Goal: Information Seeking & Learning: Learn about a topic

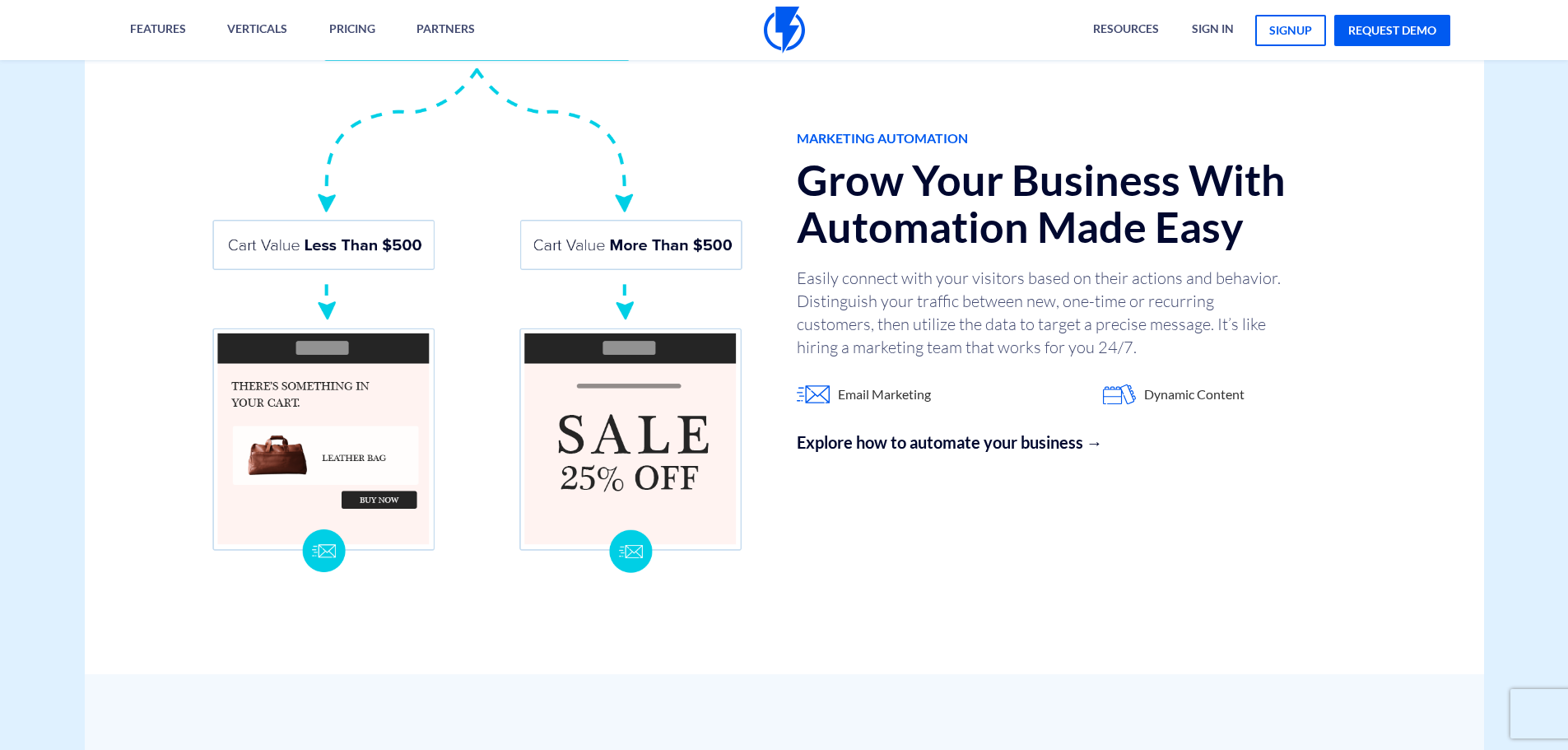
scroll to position [1070, 0]
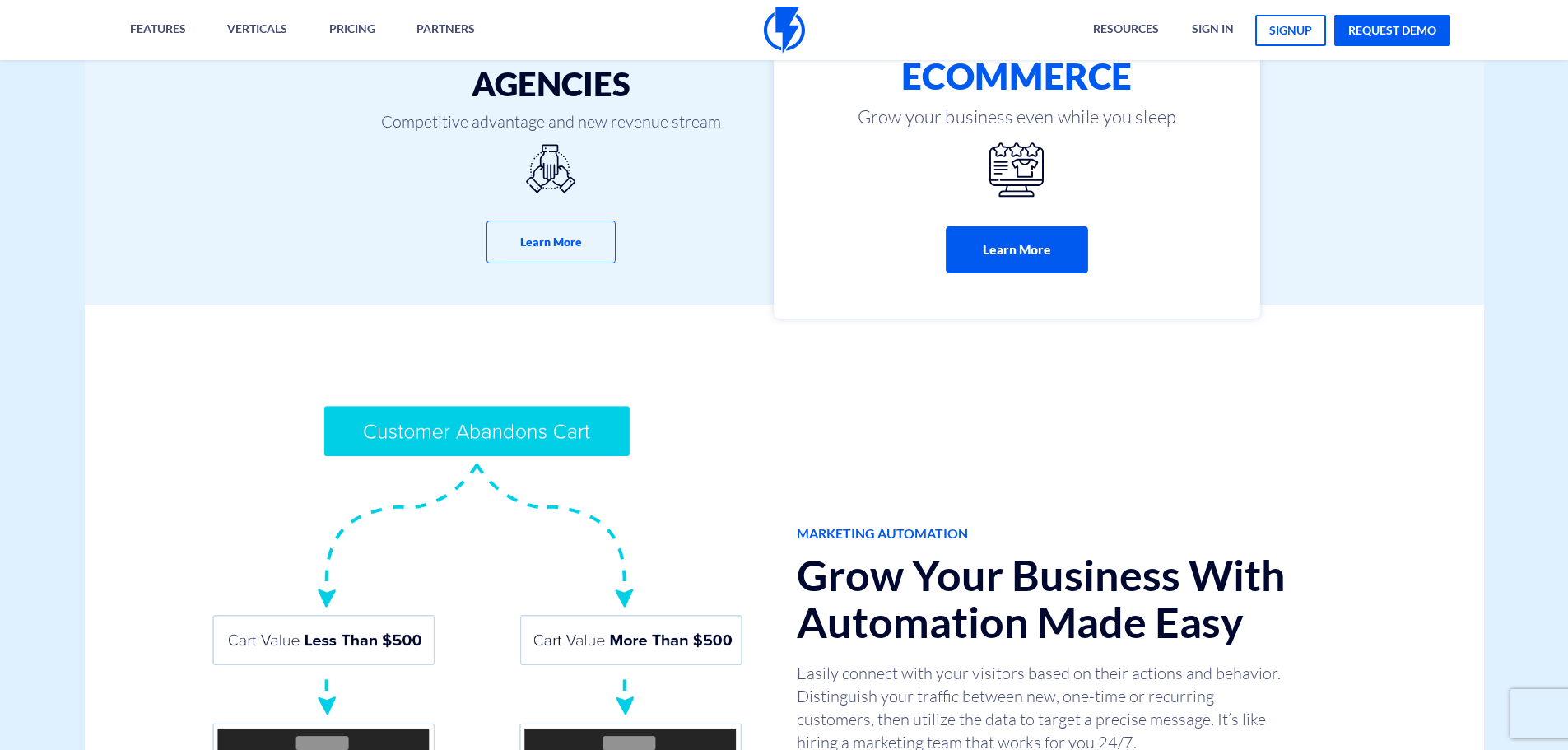
click at [1015, 259] on button "Learn More" at bounding box center [1016, 249] width 142 height 47
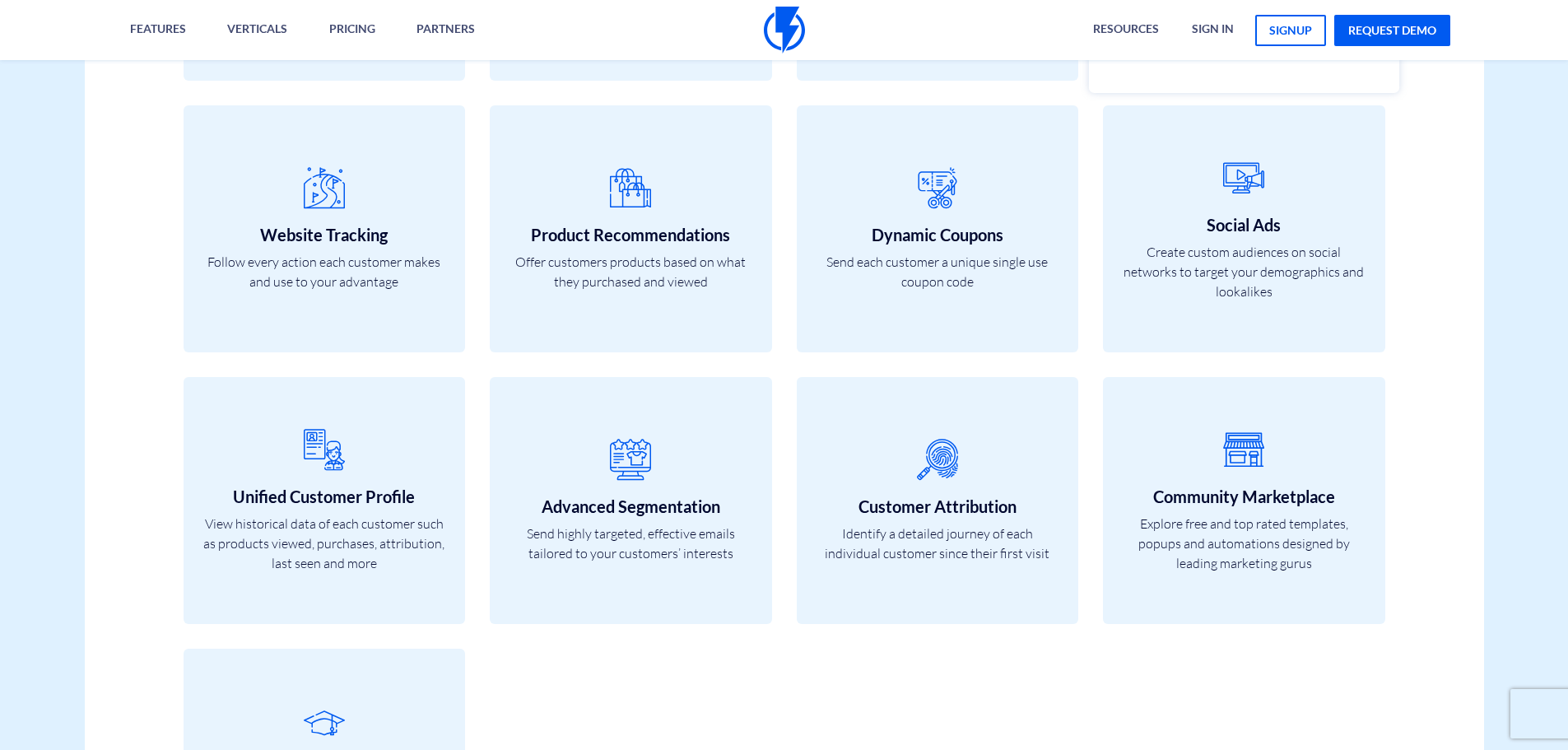
scroll to position [6010, 0]
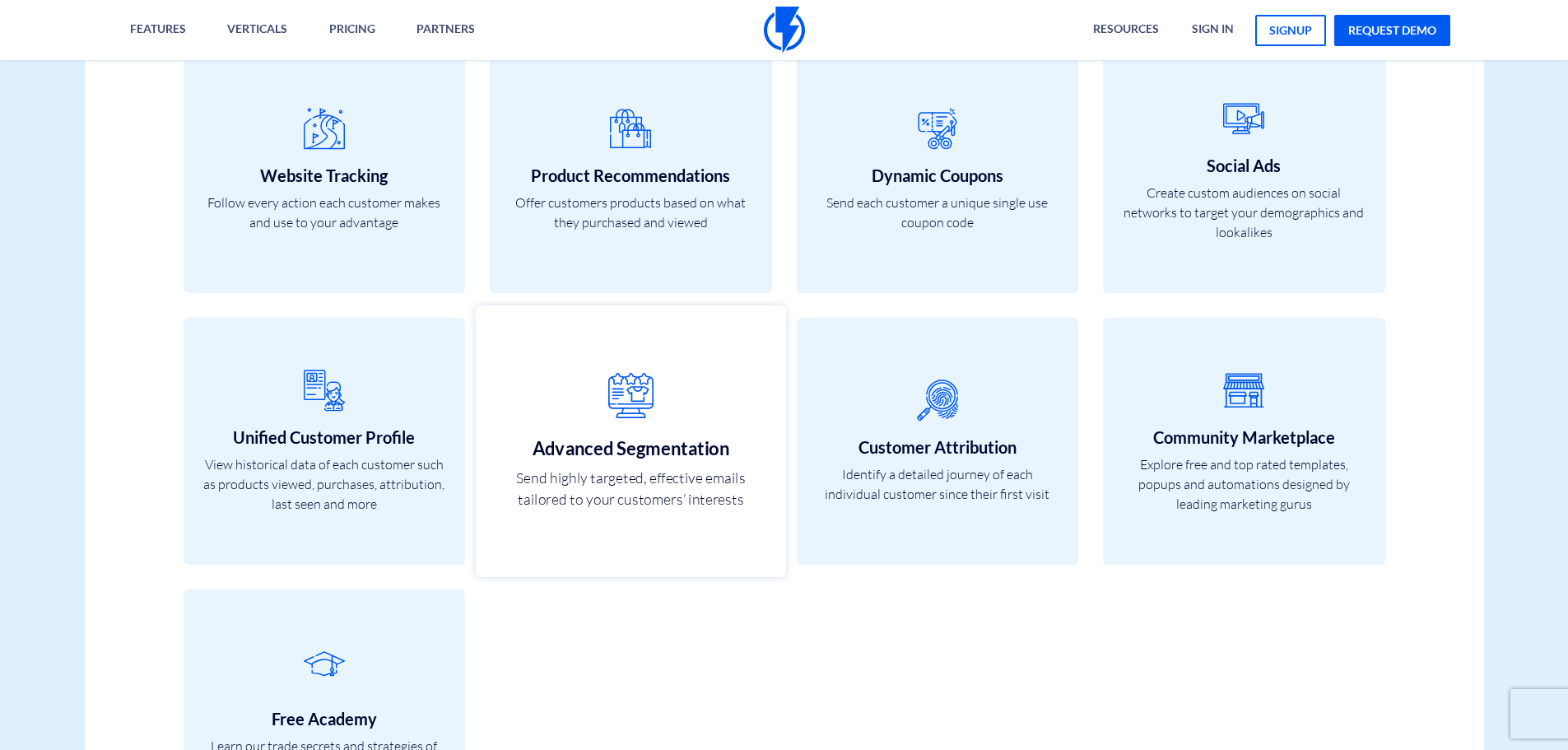
drag, startPoint x: 610, startPoint y: 407, endPoint x: 765, endPoint y: 409, distance: 155.0
click at [610, 407] on icon at bounding box center [630, 396] width 274 height 65
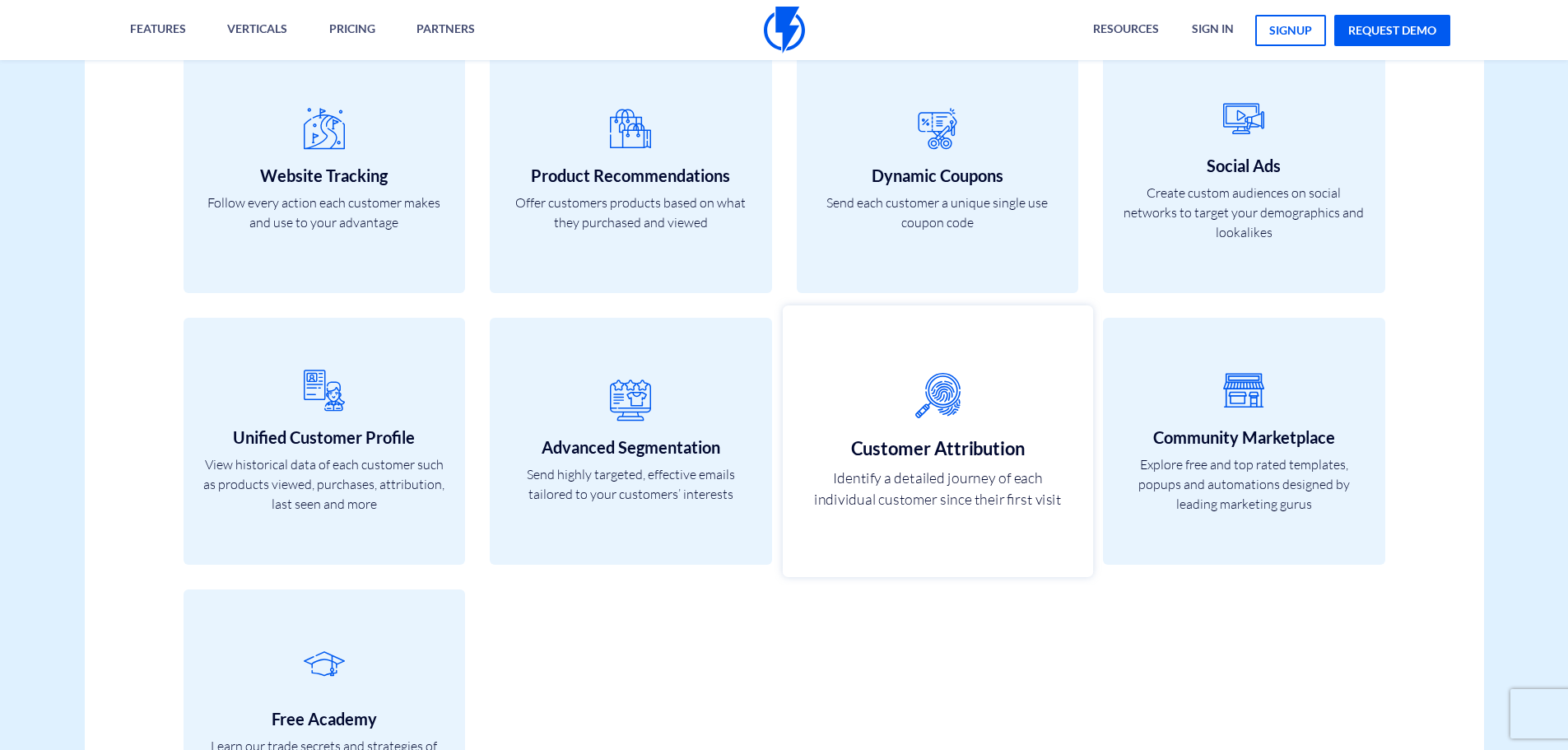
click at [1001, 409] on icon at bounding box center [937, 396] width 274 height 65
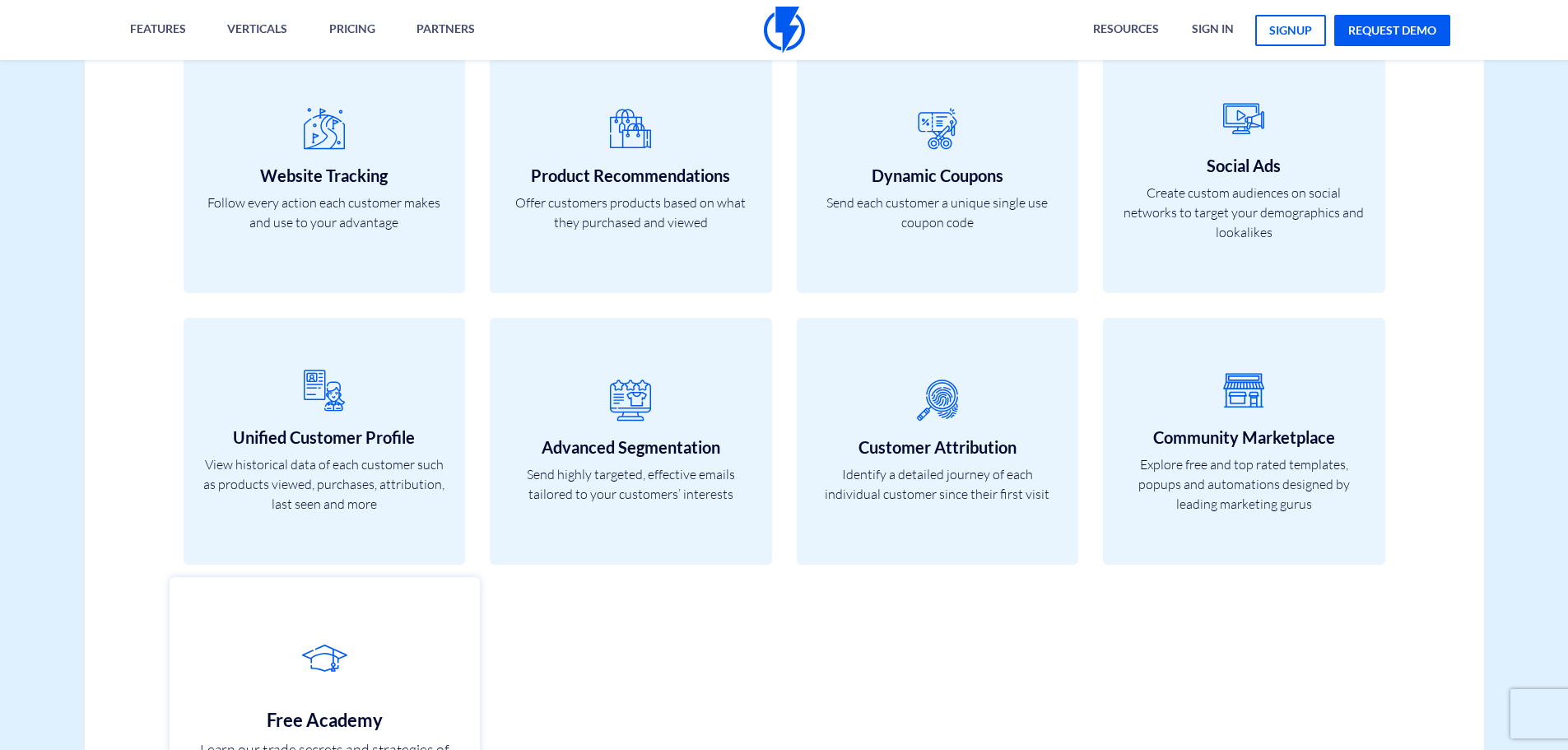
click at [242, 609] on link "Free Academy Learn our trade secrets and strategies of marketing automation" at bounding box center [324, 713] width 310 height 272
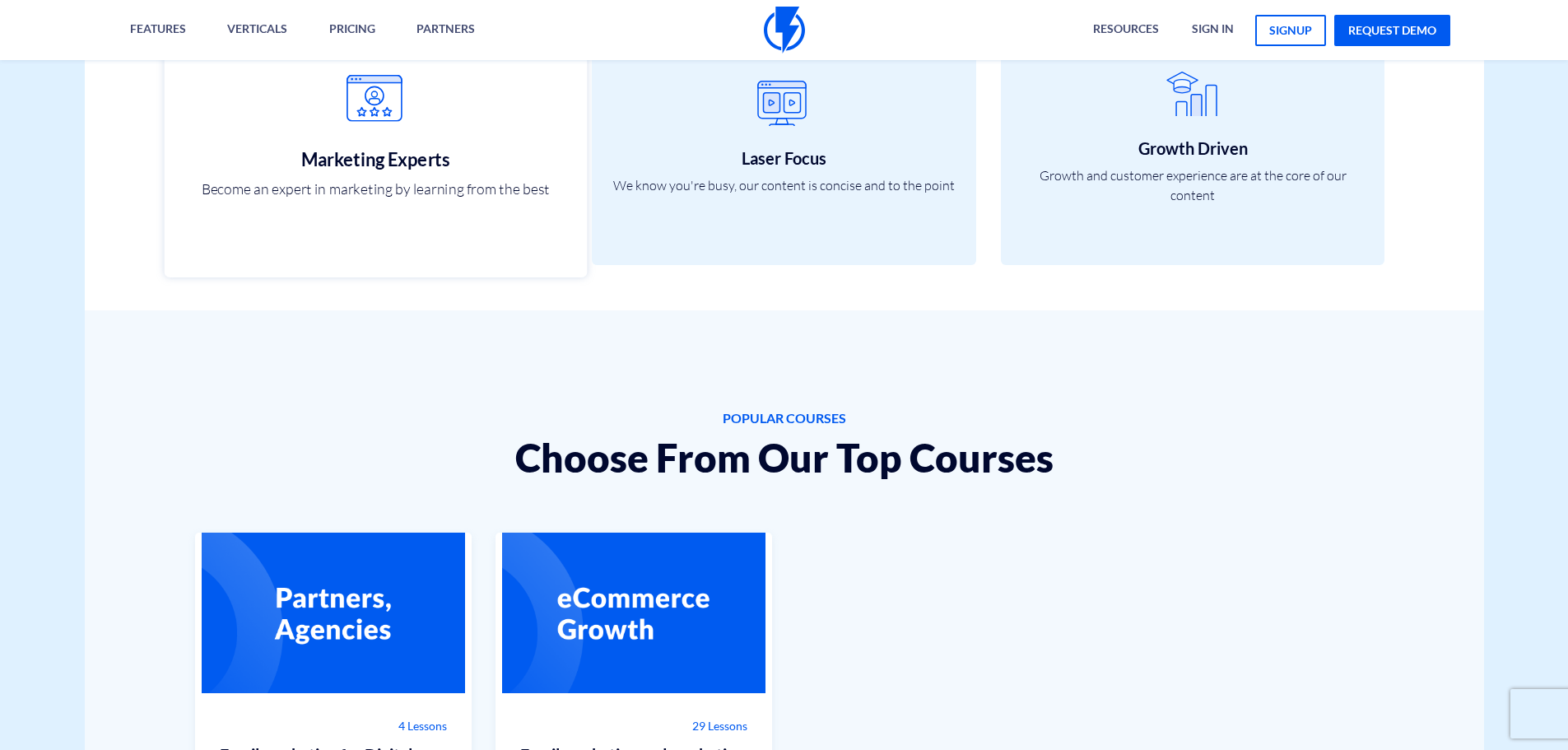
scroll to position [824, 0]
